Goal: Task Accomplishment & Management: Manage account settings

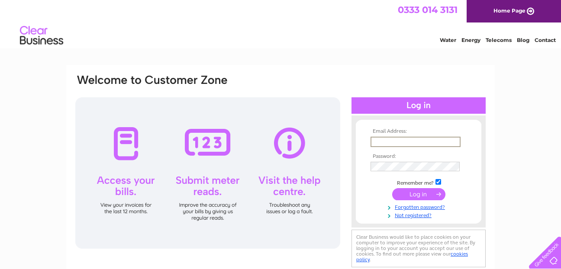
click at [389, 141] on input "text" at bounding box center [415, 142] width 90 height 10
type input "waldiemike@btinternet.com"
click at [392, 188] on input "submit" at bounding box center [418, 194] width 53 height 12
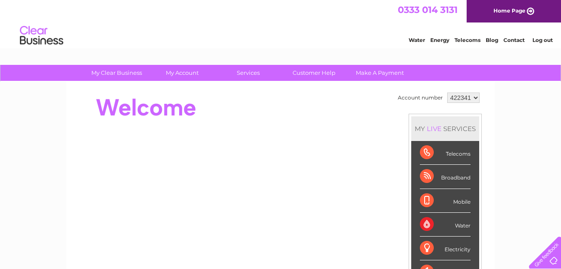
click at [478, 97] on select "422341 968738" at bounding box center [463, 98] width 32 height 10
select select "968738"
click at [447, 93] on select "422341 968738" at bounding box center [463, 98] width 32 height 10
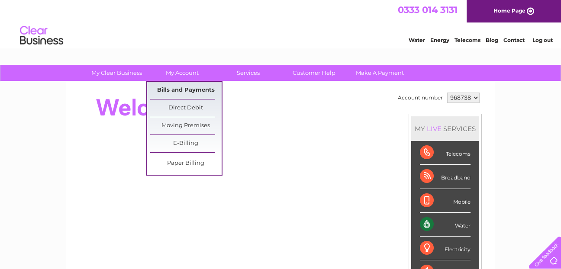
click at [184, 91] on link "Bills and Payments" at bounding box center [185, 90] width 71 height 17
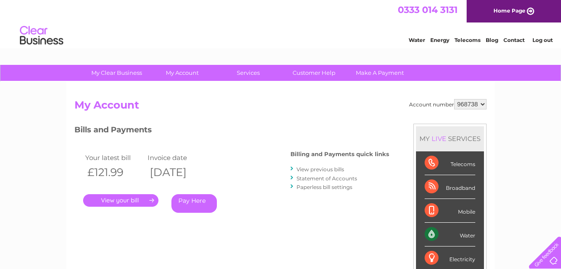
click at [121, 196] on link "." at bounding box center [120, 200] width 75 height 13
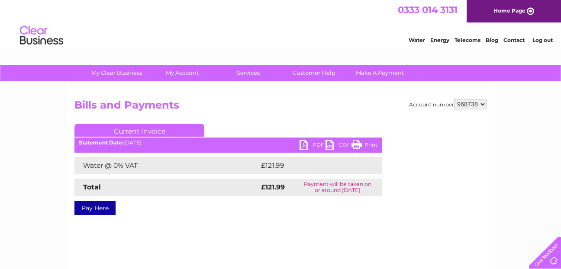
click at [303, 145] on link "PDF" at bounding box center [312, 146] width 26 height 13
click at [547, 39] on link "Log out" at bounding box center [542, 40] width 20 height 6
